Goal: Task Accomplishment & Management: Complete application form

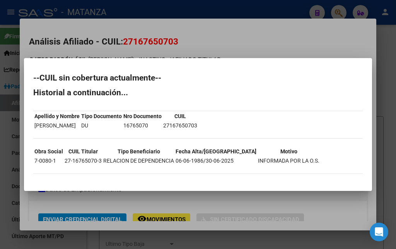
scroll to position [42, 0]
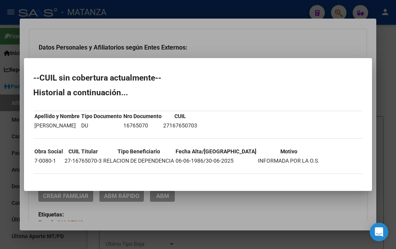
drag, startPoint x: 112, startPoint y: 7, endPoint x: 115, endPoint y: 13, distance: 6.1
click at [112, 7] on div at bounding box center [198, 124] width 396 height 249
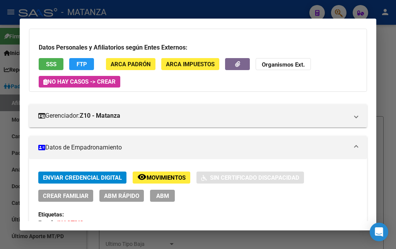
click at [145, 3] on div at bounding box center [198, 124] width 396 height 249
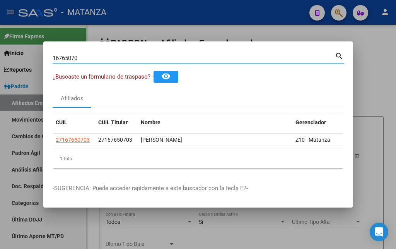
drag, startPoint x: 86, startPoint y: 55, endPoint x: 27, endPoint y: 58, distance: 59.6
click at [53, 58] on input "16765070" at bounding box center [194, 58] width 282 height 7
type input "33180618"
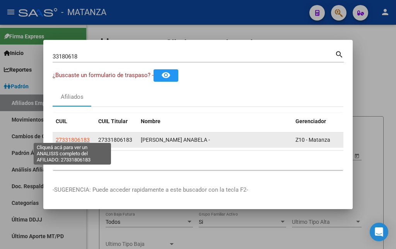
click at [68, 136] on span "27331806183" at bounding box center [73, 139] width 34 height 6
type textarea "27331806183"
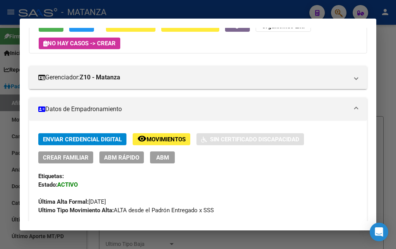
scroll to position [125, 0]
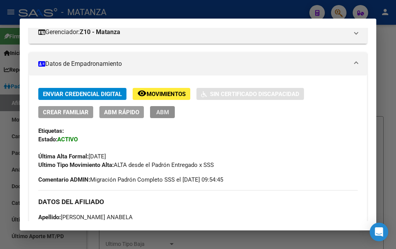
click at [159, 114] on span "ABM" at bounding box center [162, 112] width 13 height 7
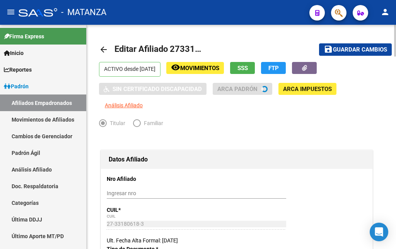
radio input "true"
type input "34-99925756-0"
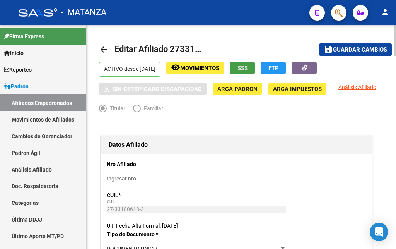
click at [248, 66] on span "SSS" at bounding box center [242, 68] width 10 height 7
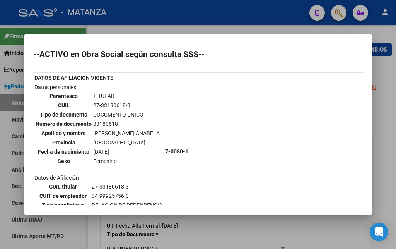
click at [237, 12] on div at bounding box center [198, 124] width 396 height 249
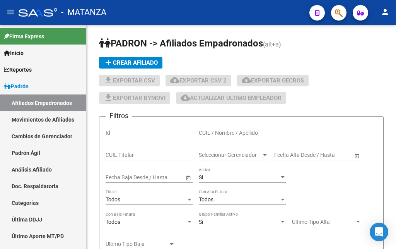
click at [335, 11] on icon "button" at bounding box center [339, 13] width 8 height 9
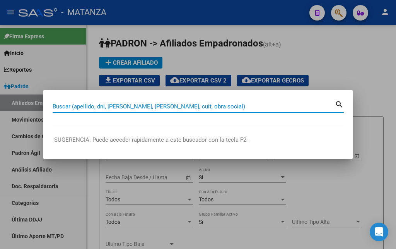
click at [102, 106] on input "Buscar (apellido, dni, [PERSON_NAME], [PERSON_NAME], cuit, obra social)" at bounding box center [194, 106] width 282 height 7
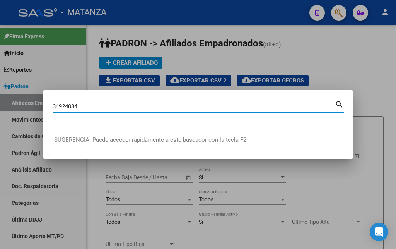
type input "34924084"
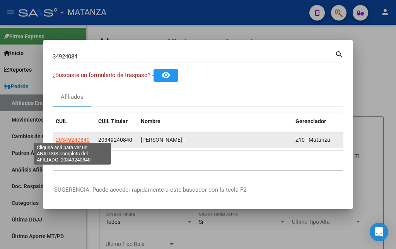
click at [61, 137] on span "20349240840" at bounding box center [73, 139] width 34 height 6
type textarea "20349240840"
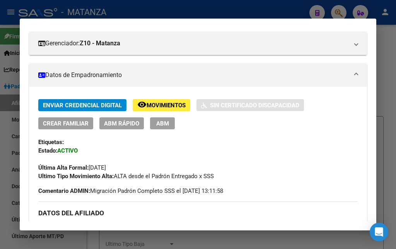
scroll to position [125, 0]
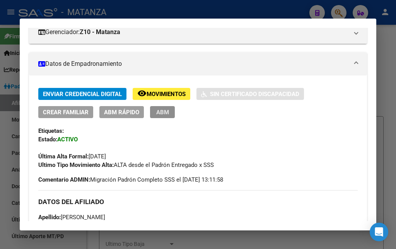
click at [162, 111] on span "ABM" at bounding box center [162, 112] width 13 height 7
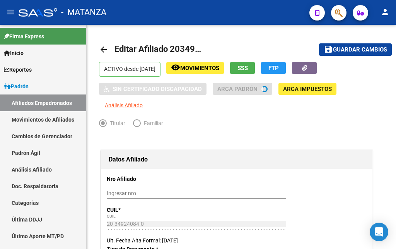
radio input "true"
type input "34-99925756-0"
